Goal: Check status: Check status

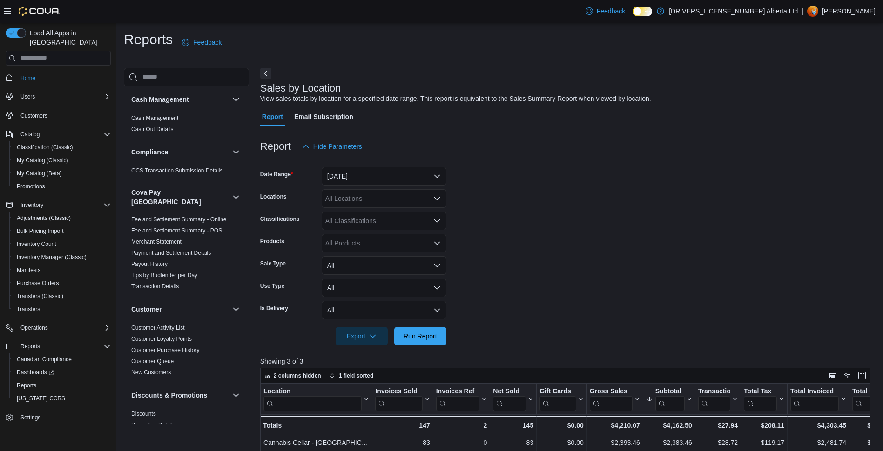
scroll to position [285, 0]
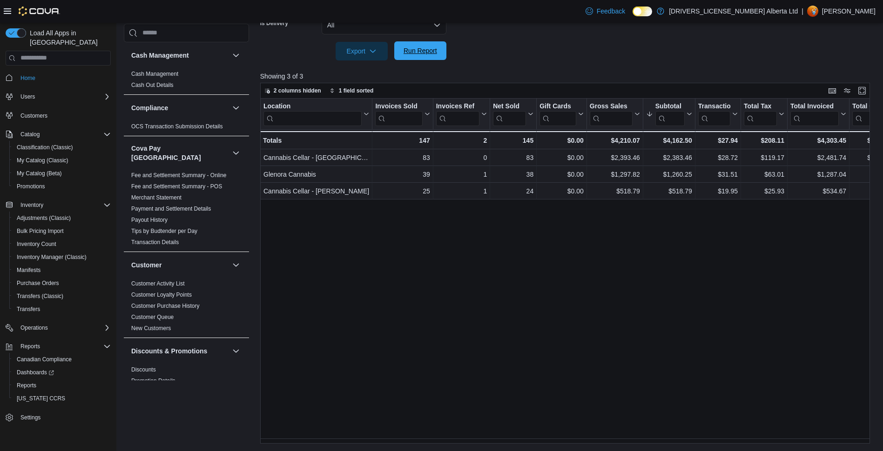
click at [434, 55] on span "Run Report" at bounding box center [420, 50] width 34 height 9
click at [436, 55] on span "Run Report" at bounding box center [420, 50] width 34 height 9
click at [437, 58] on span "Run Report" at bounding box center [420, 50] width 41 height 19
click at [412, 47] on span "Run Report" at bounding box center [420, 50] width 34 height 9
click at [37, 368] on span "Dashboards" at bounding box center [35, 372] width 37 height 11
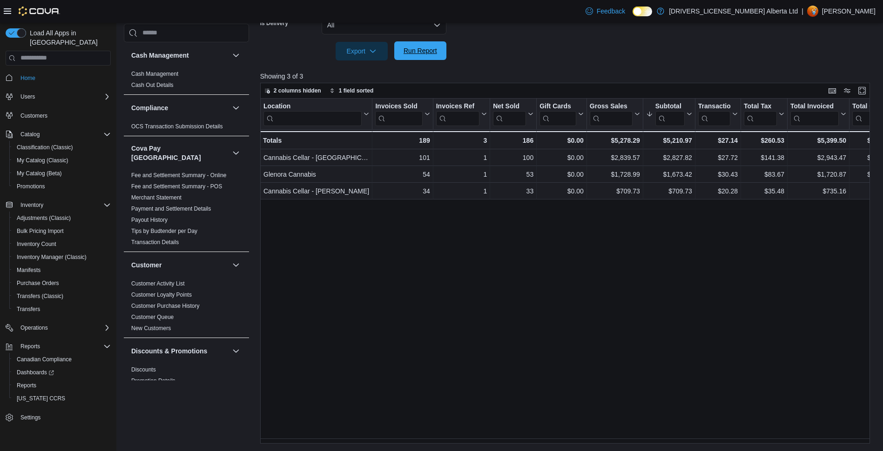
click at [420, 54] on span "Run Report" at bounding box center [420, 50] width 34 height 9
click at [415, 55] on span "Run Report" at bounding box center [420, 50] width 34 height 9
click at [414, 52] on span "Run Report" at bounding box center [420, 50] width 34 height 9
click at [440, 48] on span "Run Report" at bounding box center [420, 50] width 41 height 19
click at [425, 50] on span "Run Report" at bounding box center [420, 50] width 34 height 9
